Goal: Task Accomplishment & Management: Manage account settings

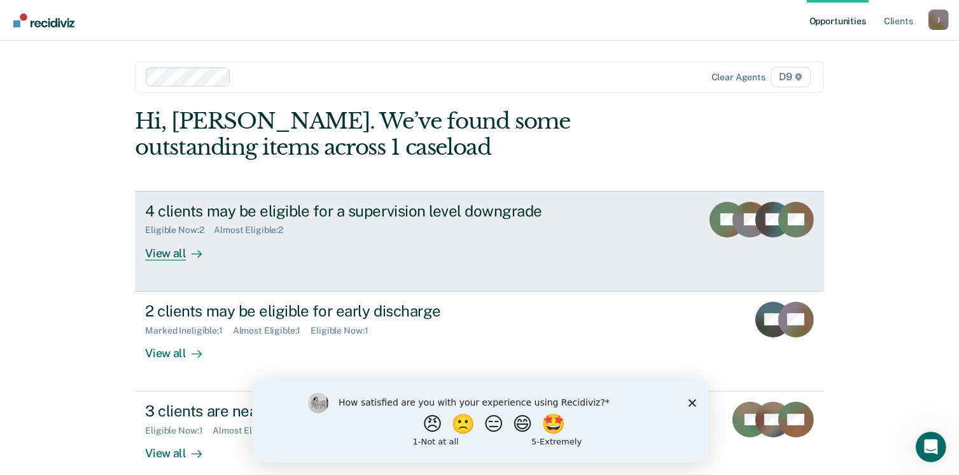
click at [179, 253] on div "View all" at bounding box center [180, 247] width 71 height 25
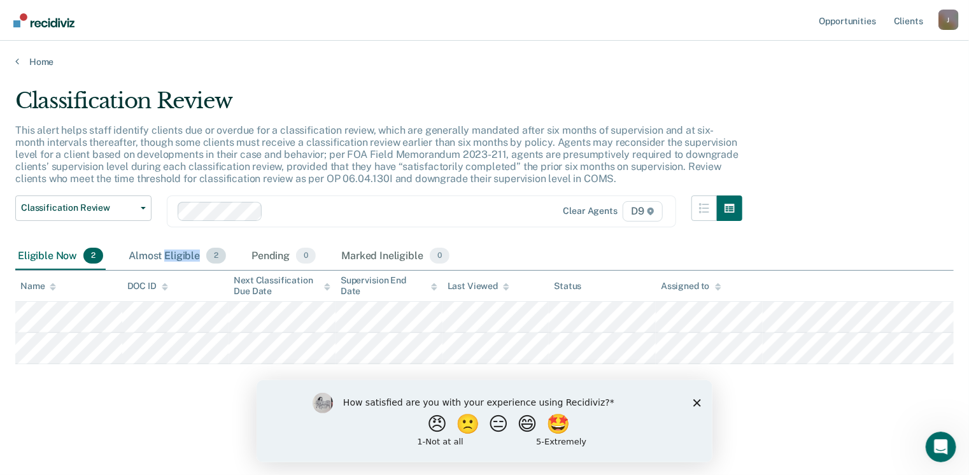
click at [179, 253] on div "Almost Eligible 2" at bounding box center [177, 256] width 102 height 28
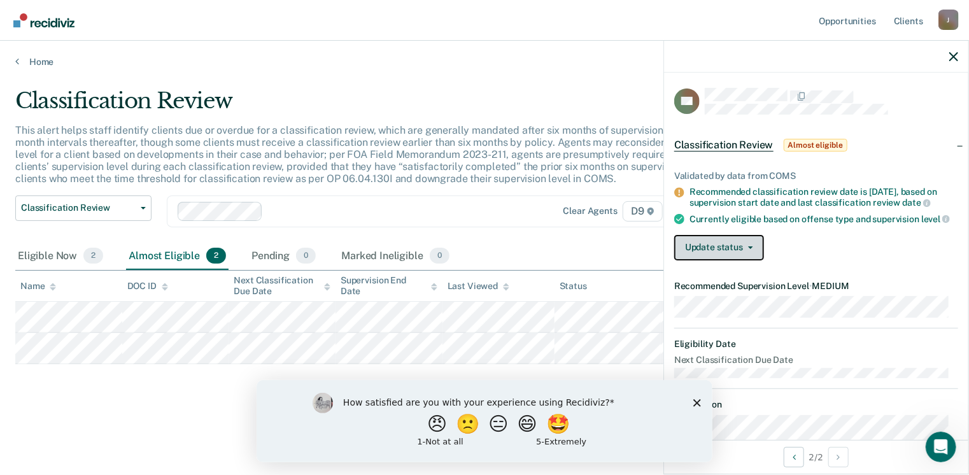
click at [751, 249] on icon "button" at bounding box center [750, 247] width 5 height 3
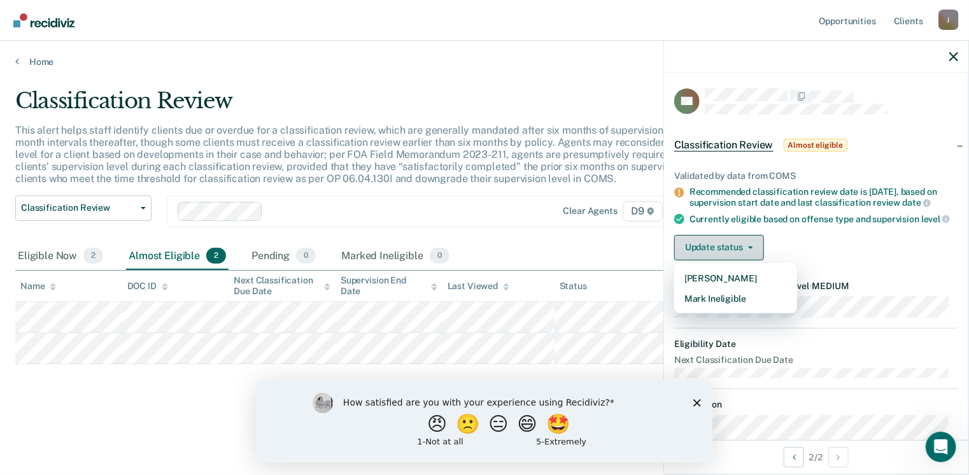
click at [751, 260] on button "Update status" at bounding box center [719, 247] width 90 height 25
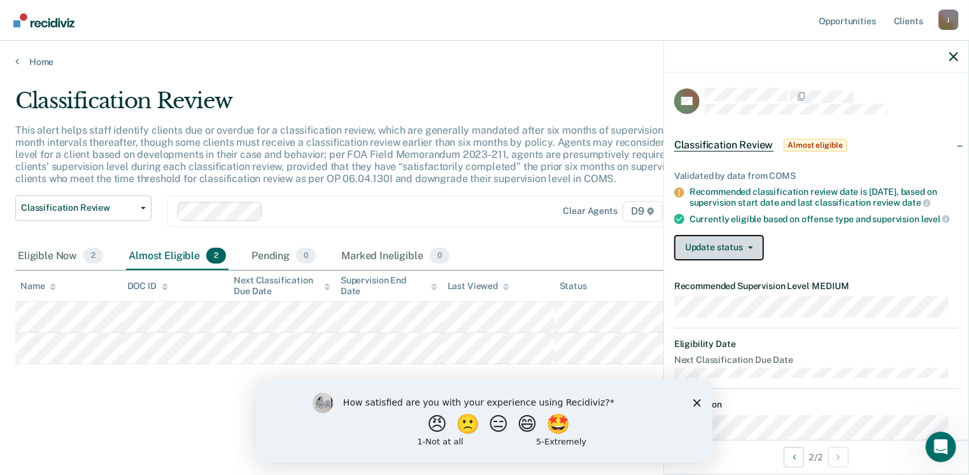
click at [748, 249] on icon "button" at bounding box center [750, 247] width 5 height 3
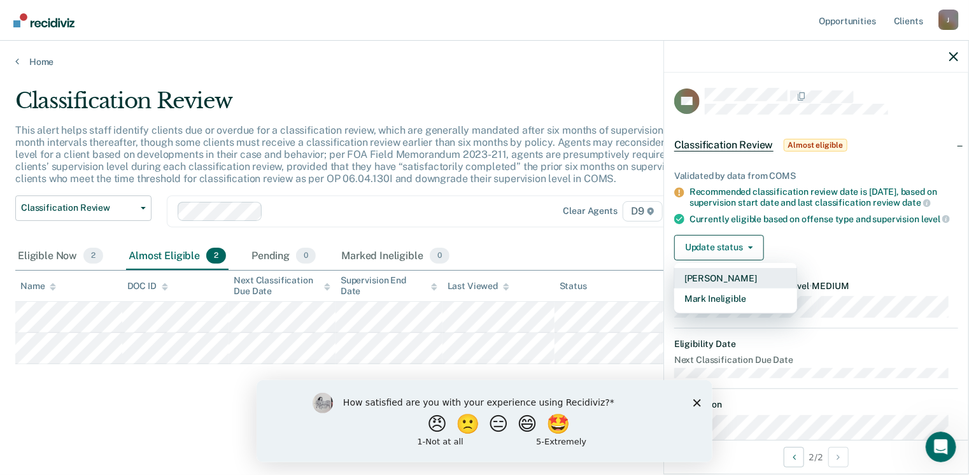
click at [738, 283] on button "[PERSON_NAME]" at bounding box center [735, 278] width 123 height 20
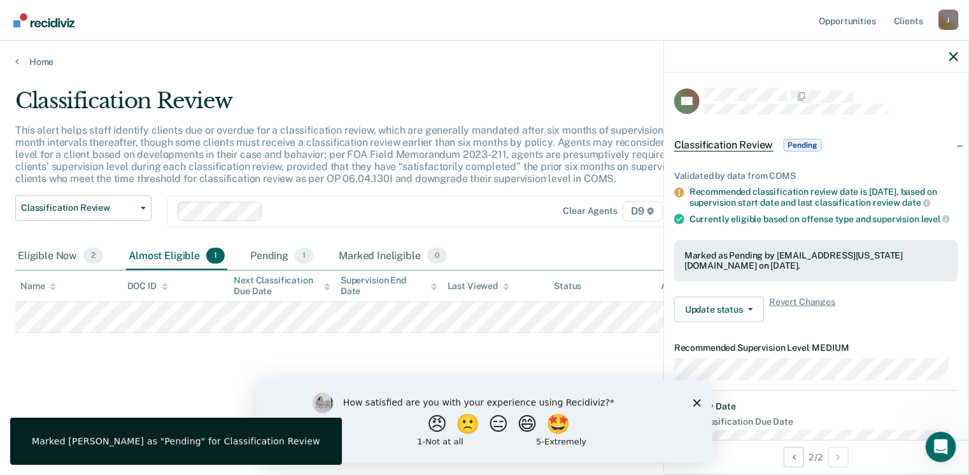
scroll to position [321, 0]
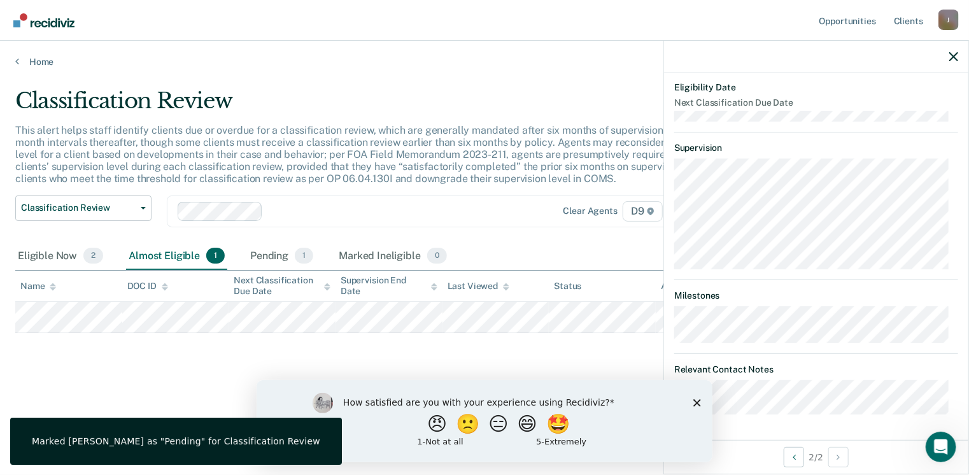
click at [873, 423] on div "DB Classification Review Pending Validated by data from COMS Recommended classi…" at bounding box center [816, 256] width 304 height 367
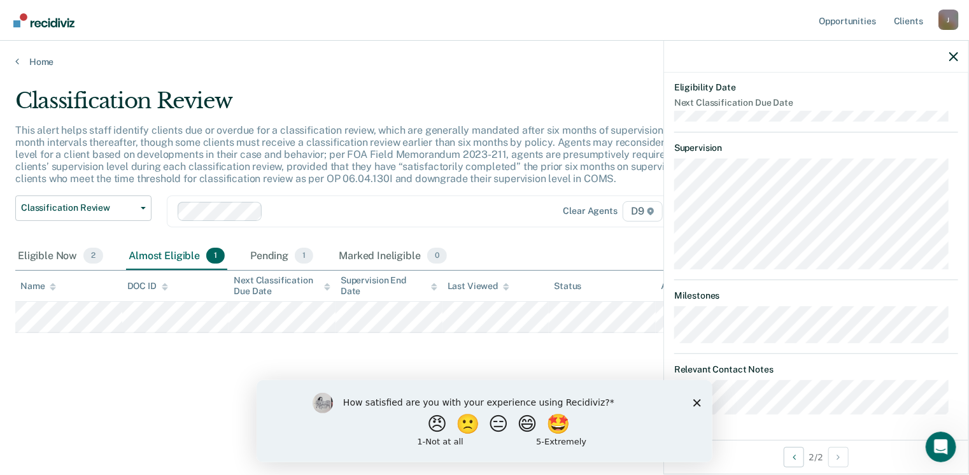
click at [694, 402] on icon "Close survey" at bounding box center [696, 402] width 8 height 8
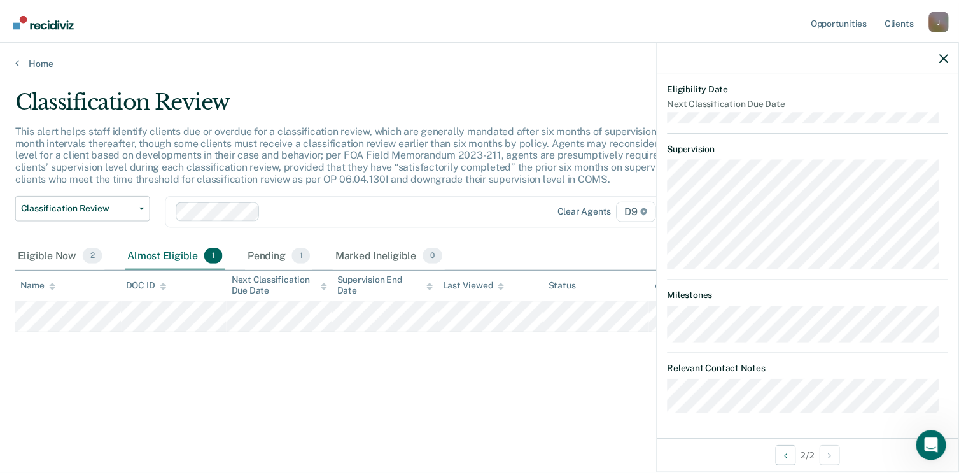
scroll to position [0, 0]
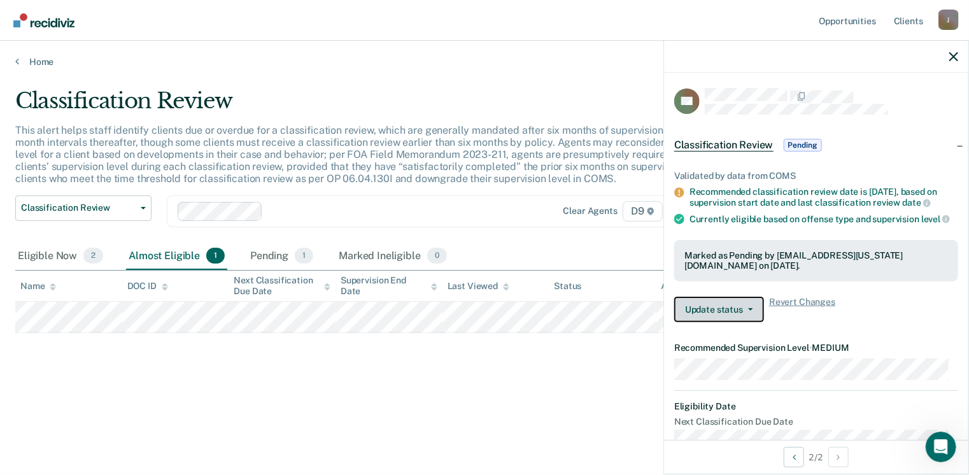
click at [755, 316] on button "Update status" at bounding box center [719, 309] width 90 height 25
click at [901, 292] on div "Validated by data from COMS Recommended classification review date is [DATE], b…" at bounding box center [816, 241] width 304 height 182
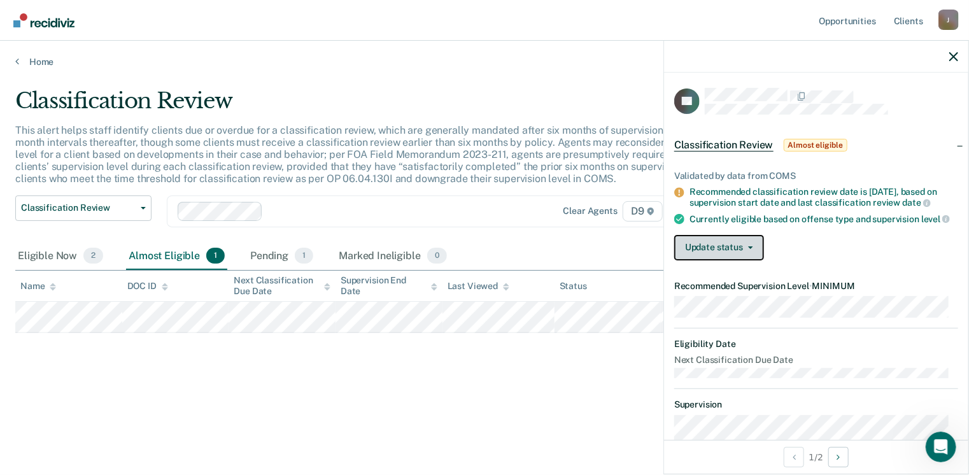
click at [751, 253] on button "Update status" at bounding box center [719, 247] width 90 height 25
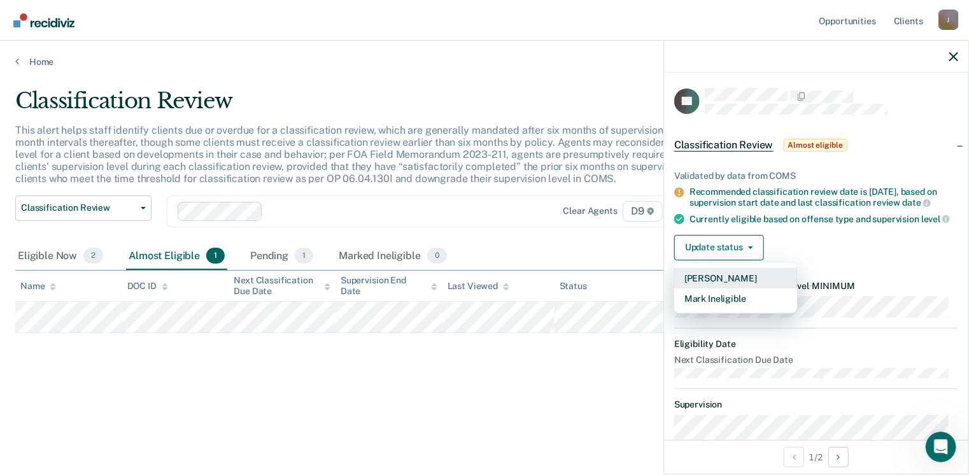
click at [731, 288] on button "[PERSON_NAME]" at bounding box center [735, 278] width 123 height 20
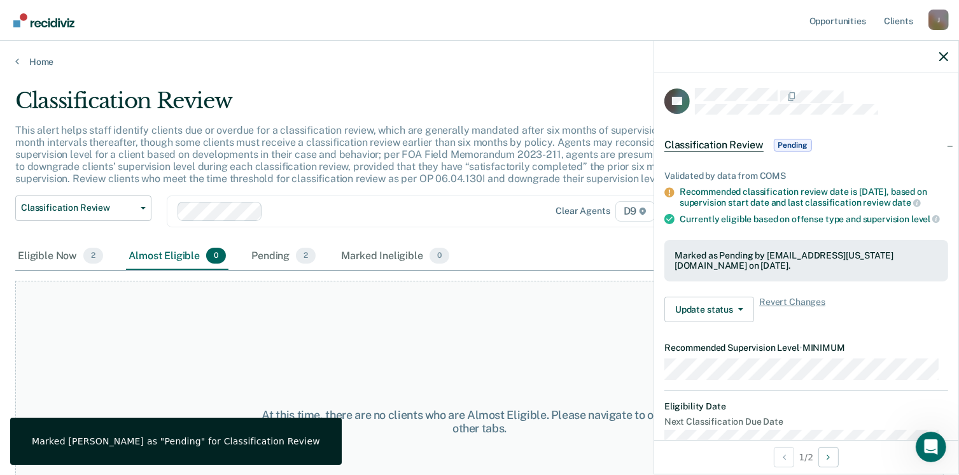
click at [492, 357] on div "At this time, there are no clients who are Almost Eligible. Please navigate to …" at bounding box center [479, 421] width 928 height 281
click at [44, 253] on div "Eligible Now 2" at bounding box center [60, 256] width 90 height 28
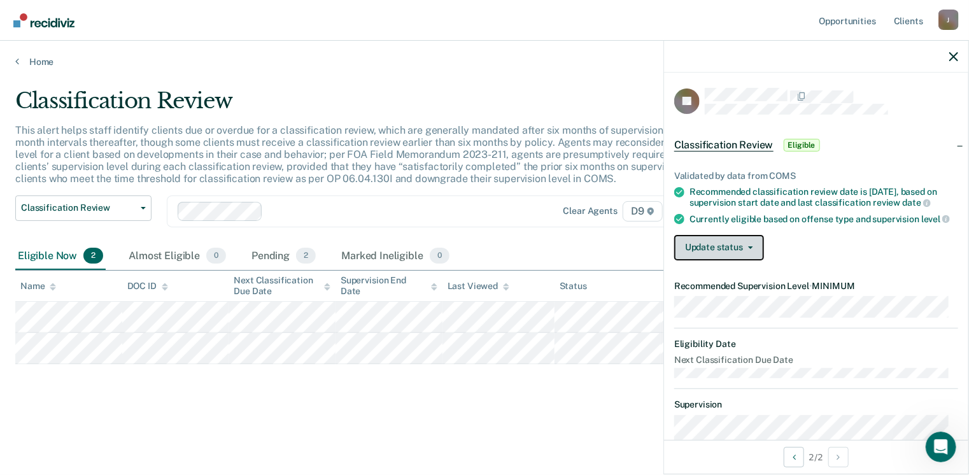
click at [746, 252] on button "Update status" at bounding box center [719, 247] width 90 height 25
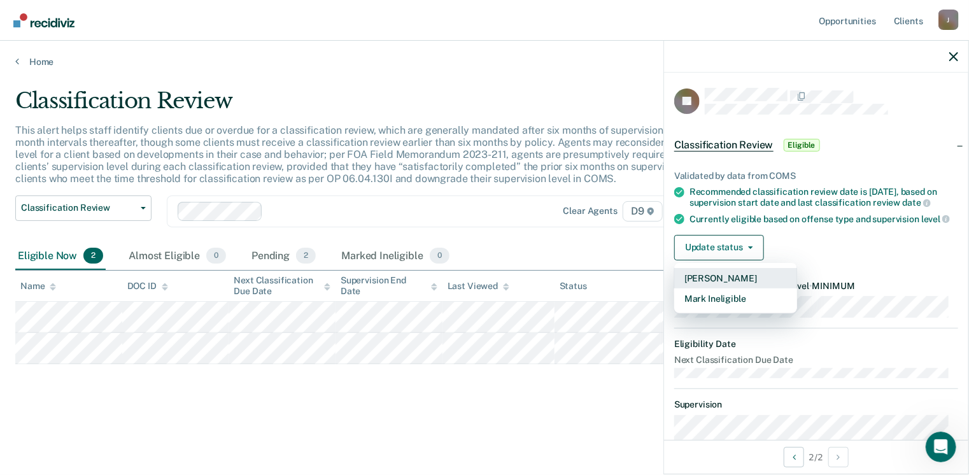
click at [733, 284] on button "[PERSON_NAME]" at bounding box center [735, 278] width 123 height 20
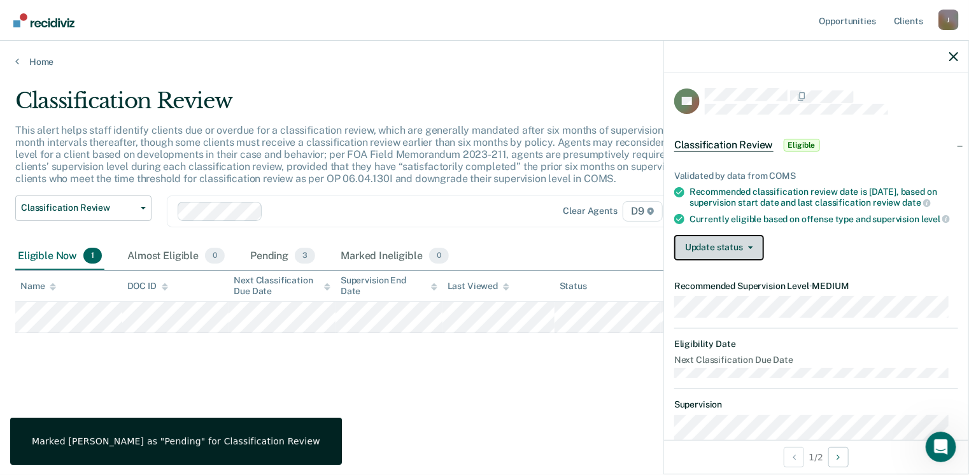
click at [746, 253] on button "Update status" at bounding box center [719, 247] width 90 height 25
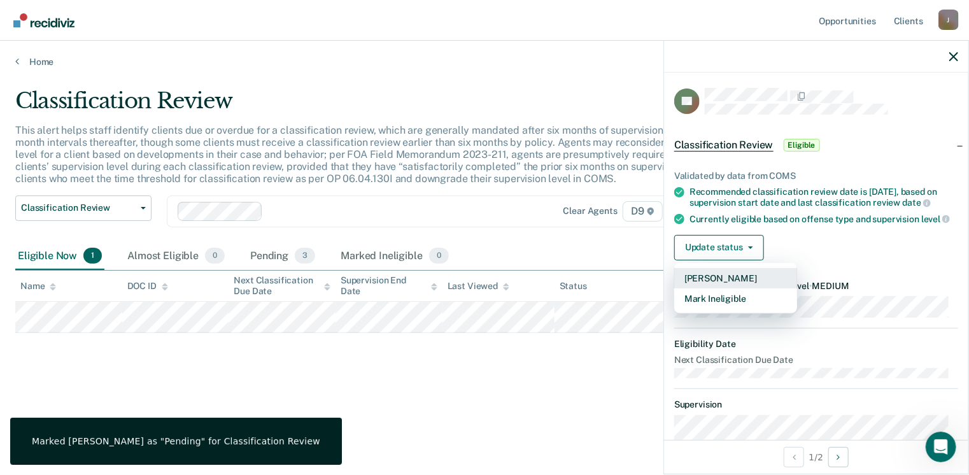
click at [710, 285] on button "[PERSON_NAME]" at bounding box center [735, 278] width 123 height 20
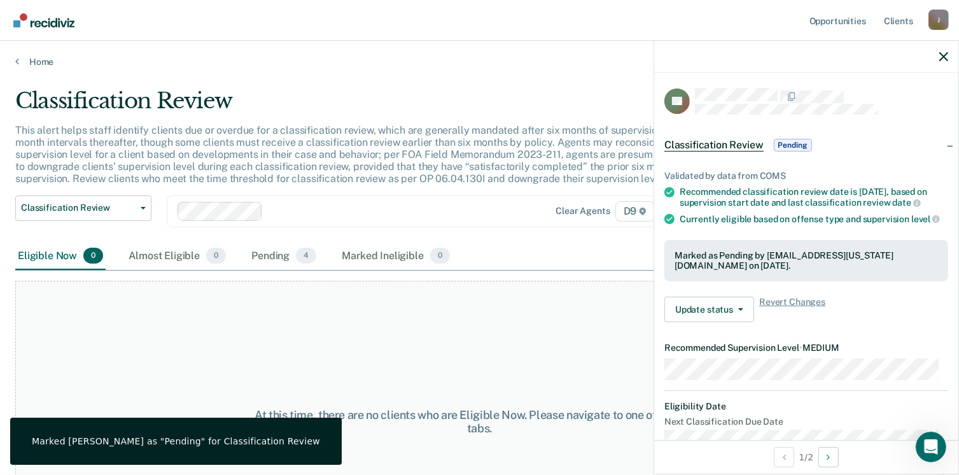
click at [531, 315] on div "At this time, there are no clients who are Eligible Now. Please navigate to one…" at bounding box center [479, 421] width 928 height 281
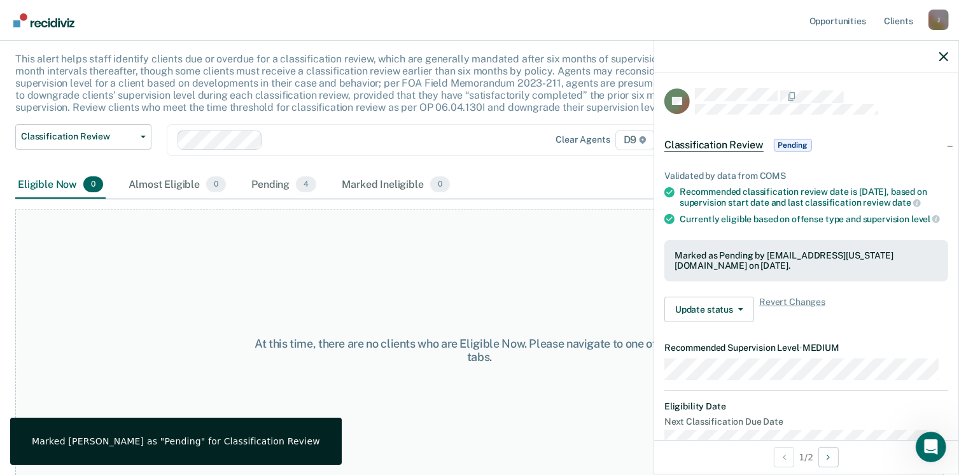
scroll to position [86, 0]
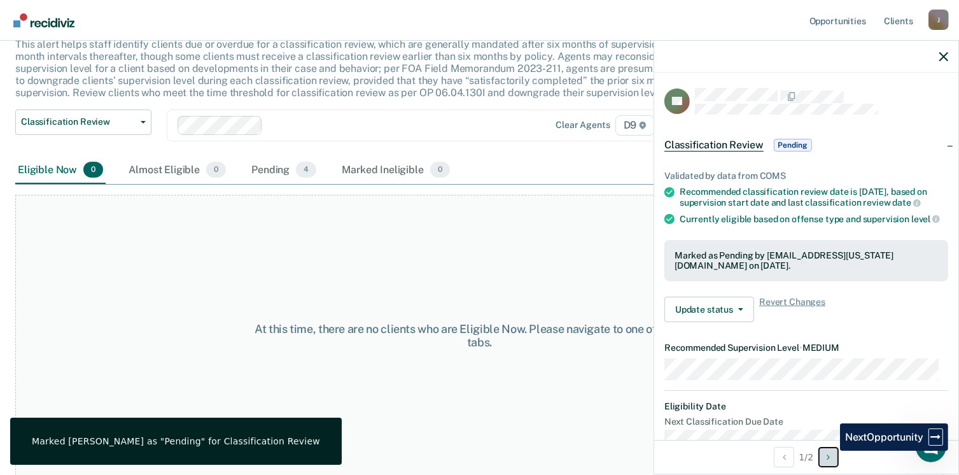
click at [830, 451] on button "Next Opportunity" at bounding box center [828, 457] width 20 height 20
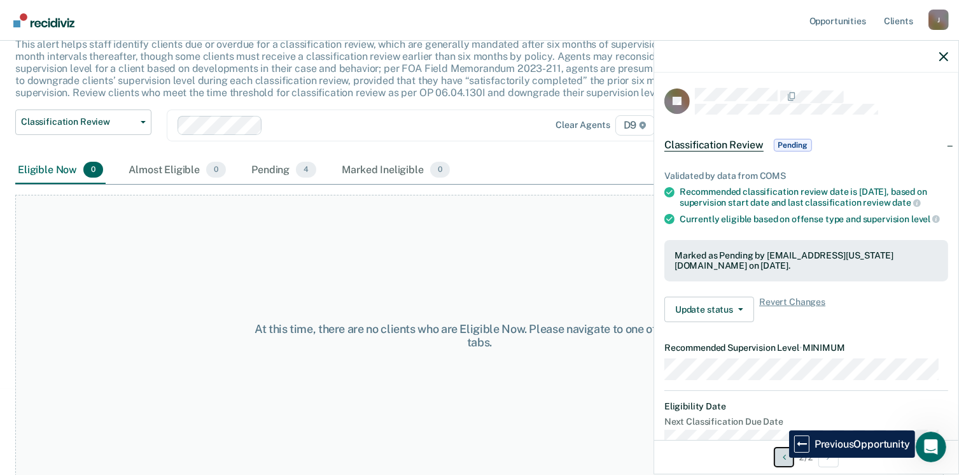
click at [780, 458] on button "Previous Opportunity" at bounding box center [784, 457] width 20 height 20
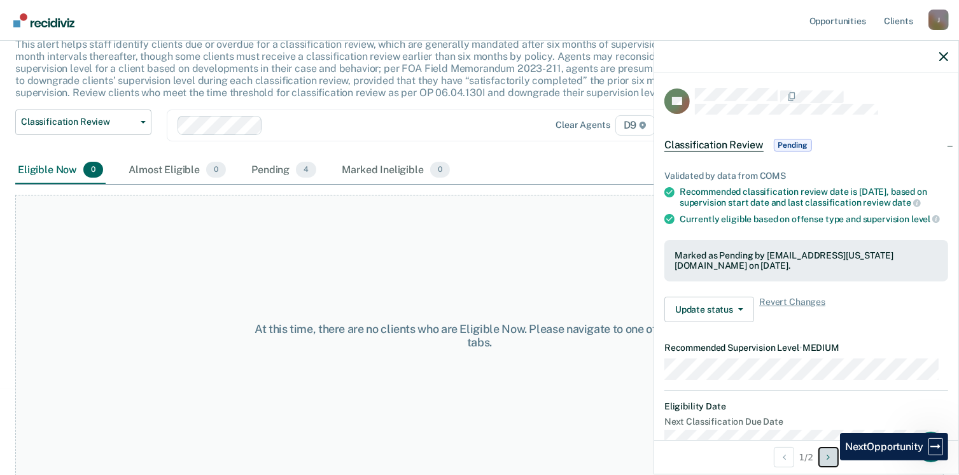
click at [830, 460] on icon "Next Opportunity" at bounding box center [828, 456] width 3 height 9
click at [280, 174] on div "Pending 4" at bounding box center [284, 171] width 70 height 28
